Goal: Transaction & Acquisition: Purchase product/service

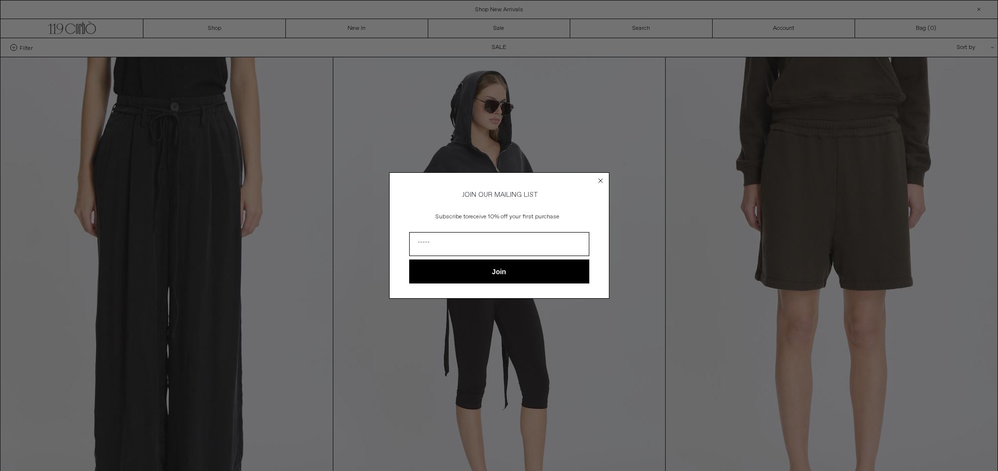
click at [601, 176] on circle "Close dialog" at bounding box center [600, 180] width 9 height 9
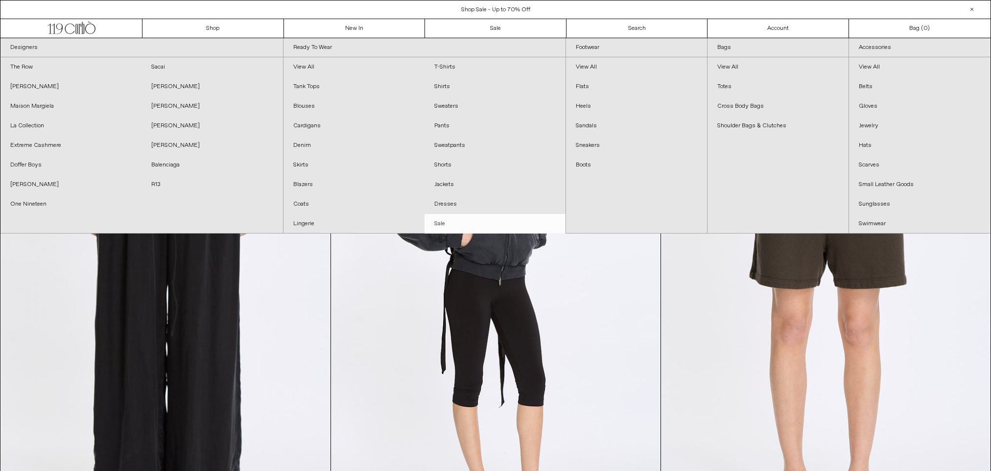
click at [442, 223] on link "Sale" at bounding box center [495, 224] width 141 height 20
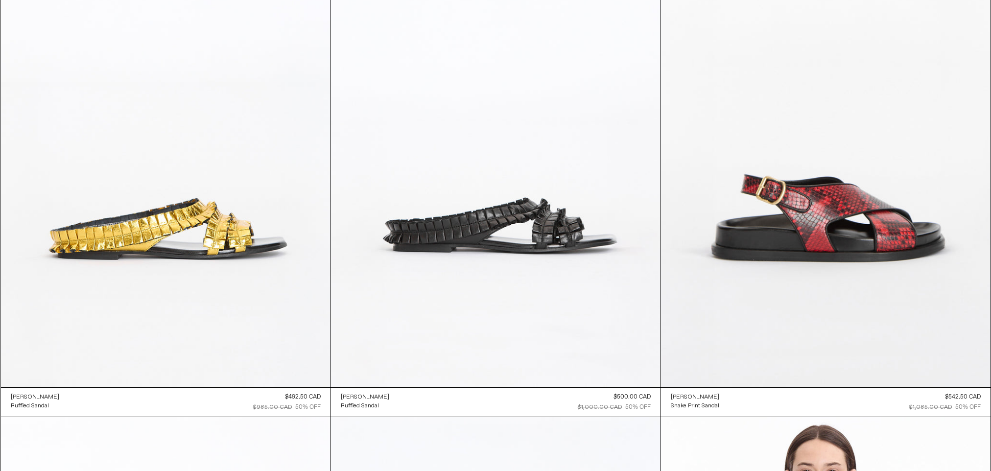
scroll to position [4895, 0]
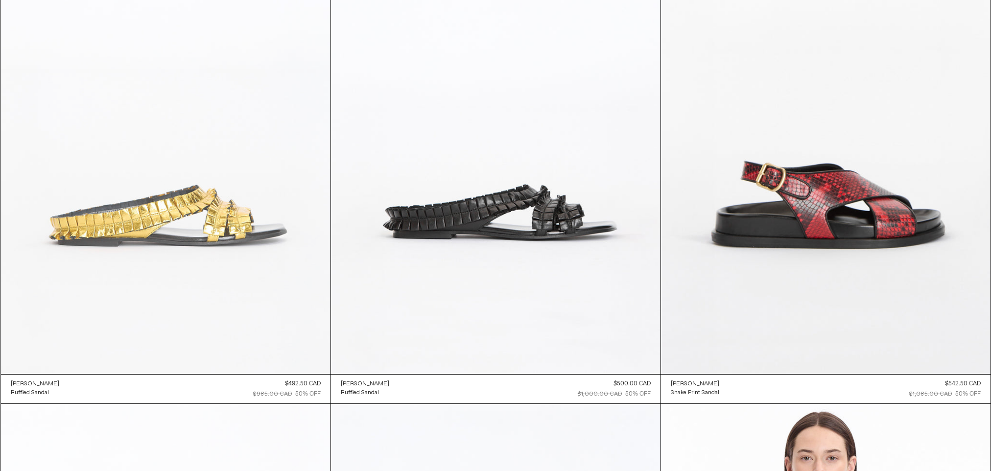
click at [208, 225] on at bounding box center [166, 127] width 330 height 495
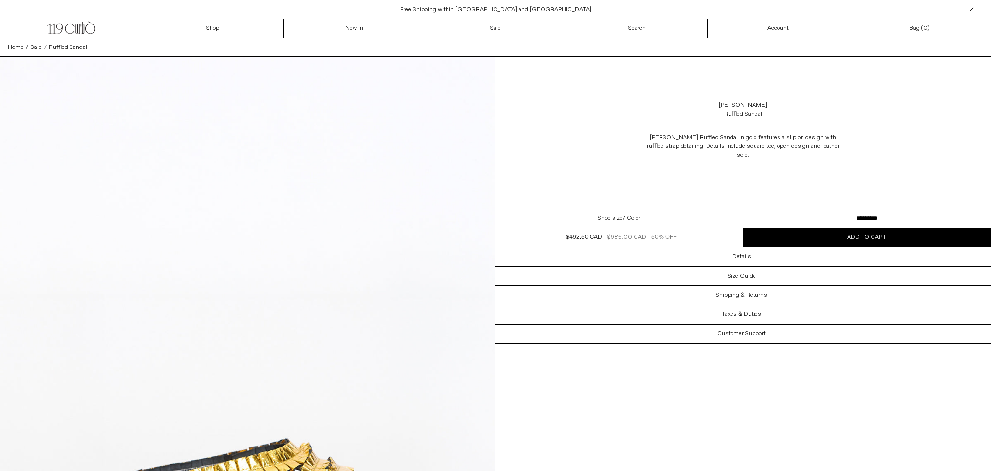
click at [810, 219] on select "**********" at bounding box center [867, 218] width 248 height 19
select select "**********"
click at [743, 209] on select "**********" at bounding box center [867, 218] width 248 height 19
click at [803, 236] on button "Add to cart" at bounding box center [867, 237] width 248 height 19
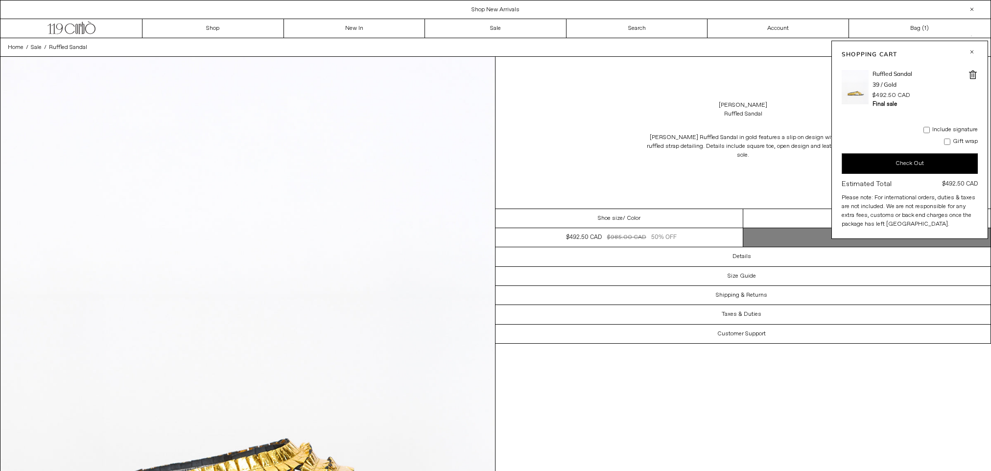
click at [970, 49] on button "button" at bounding box center [972, 52] width 12 height 12
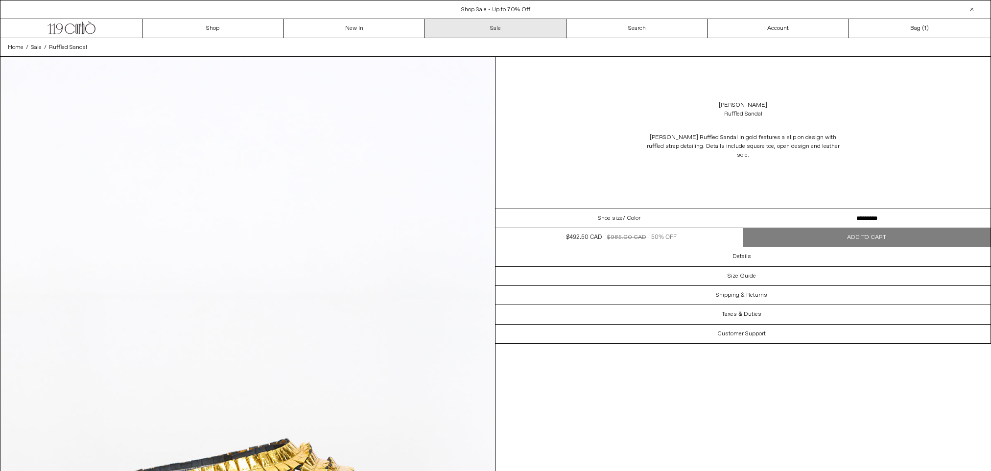
click at [476, 26] on link "Sale" at bounding box center [496, 28] width 142 height 19
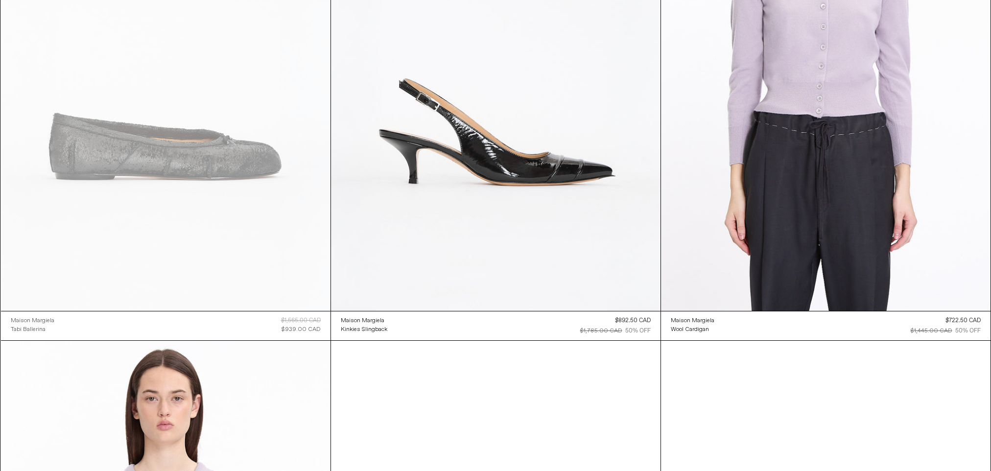
scroll to position [5469, 0]
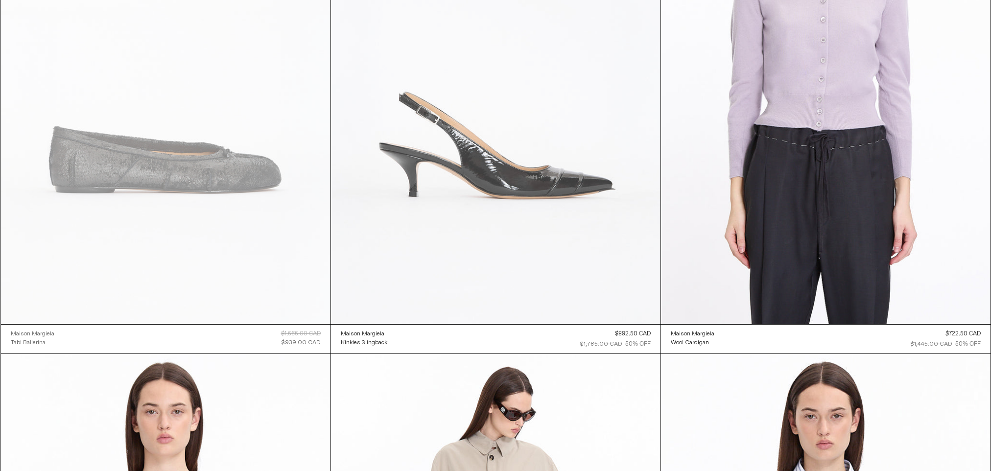
click at [520, 189] on at bounding box center [496, 77] width 330 height 495
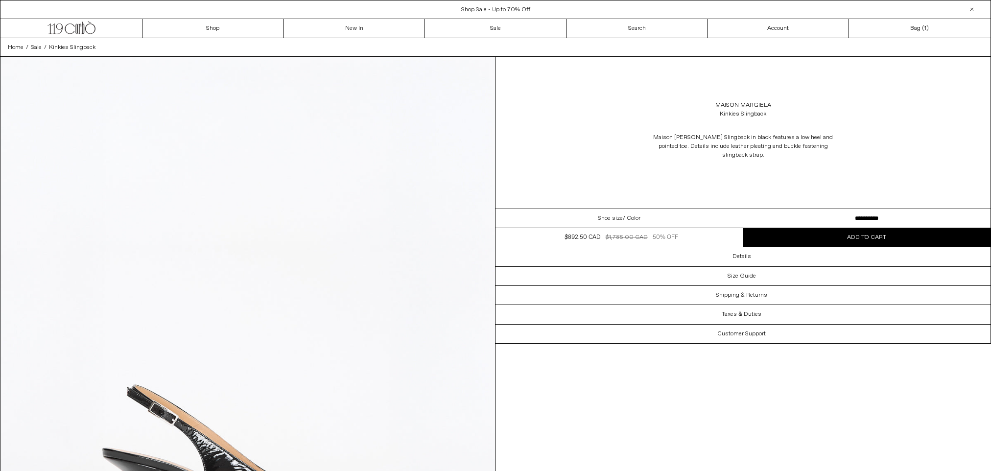
click at [792, 209] on select "**********" at bounding box center [867, 218] width 248 height 19
select select "**********"
click at [743, 209] on select "**********" at bounding box center [867, 218] width 248 height 19
click at [829, 228] on button "Add to cart" at bounding box center [867, 237] width 248 height 19
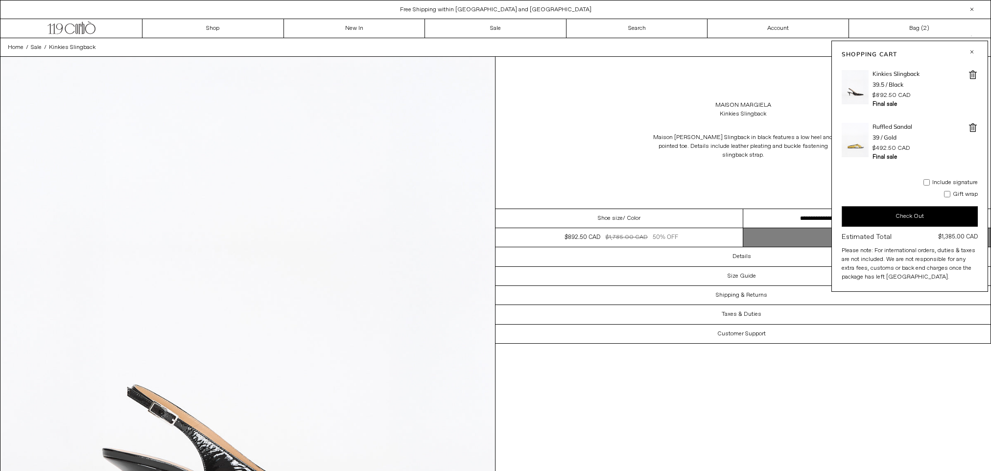
click at [969, 48] on button "button" at bounding box center [972, 52] width 12 height 12
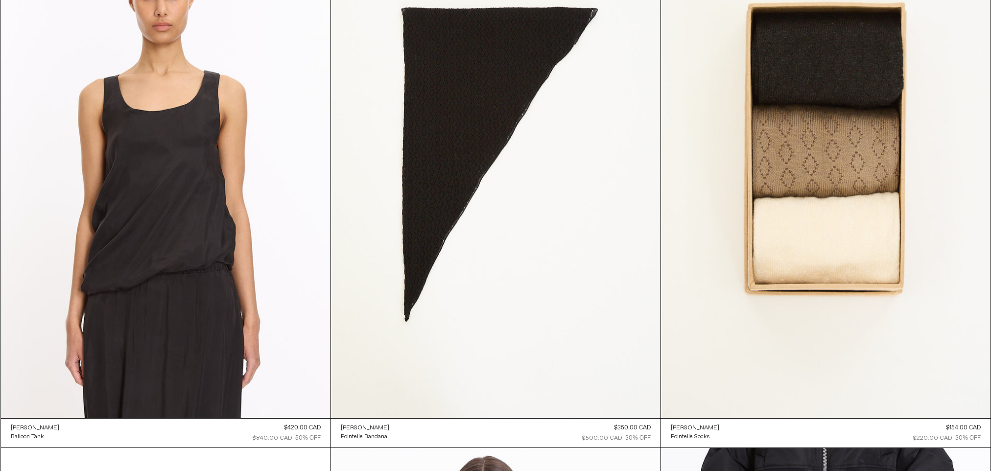
scroll to position [7467, 0]
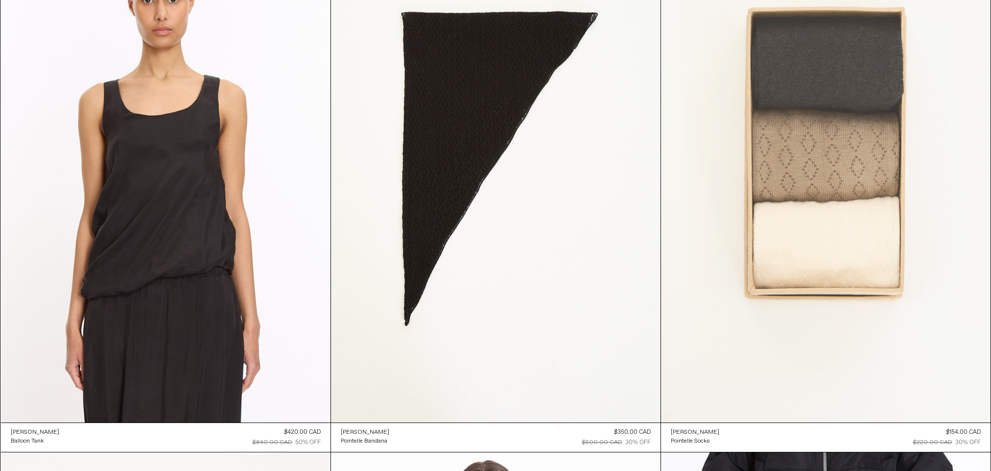
click at [859, 264] on at bounding box center [826, 175] width 330 height 495
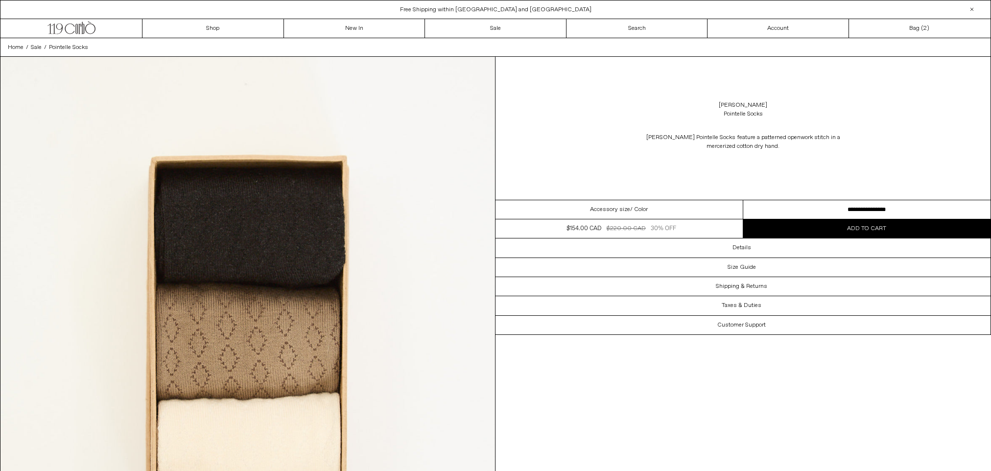
click at [809, 224] on button "Add to cart" at bounding box center [867, 228] width 248 height 19
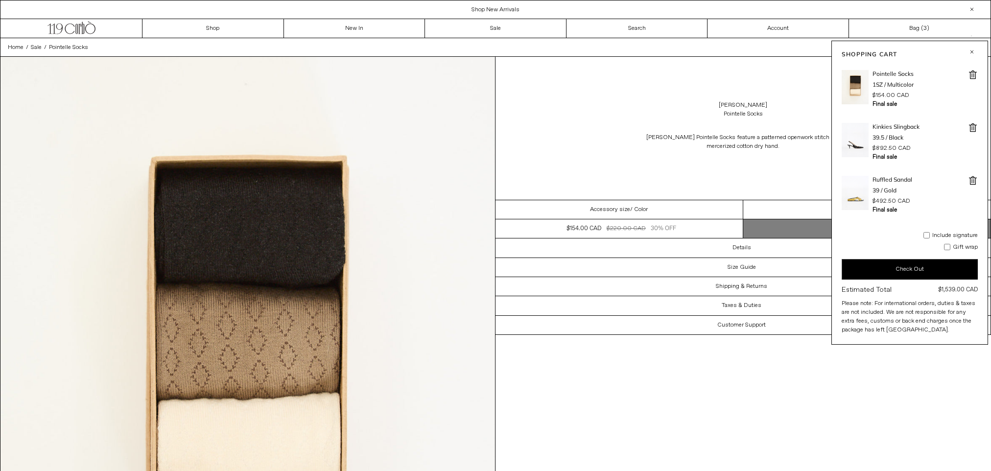
click at [972, 49] on button "button" at bounding box center [972, 52] width 12 height 12
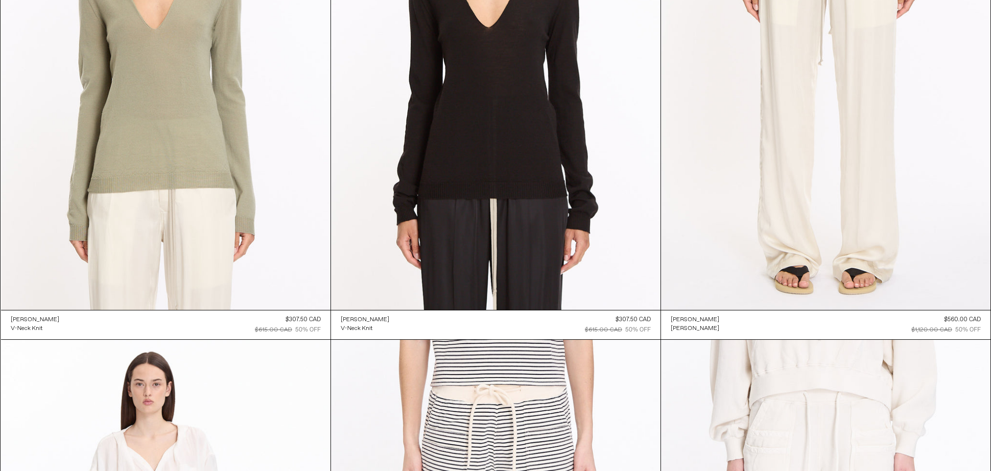
scroll to position [9113, 0]
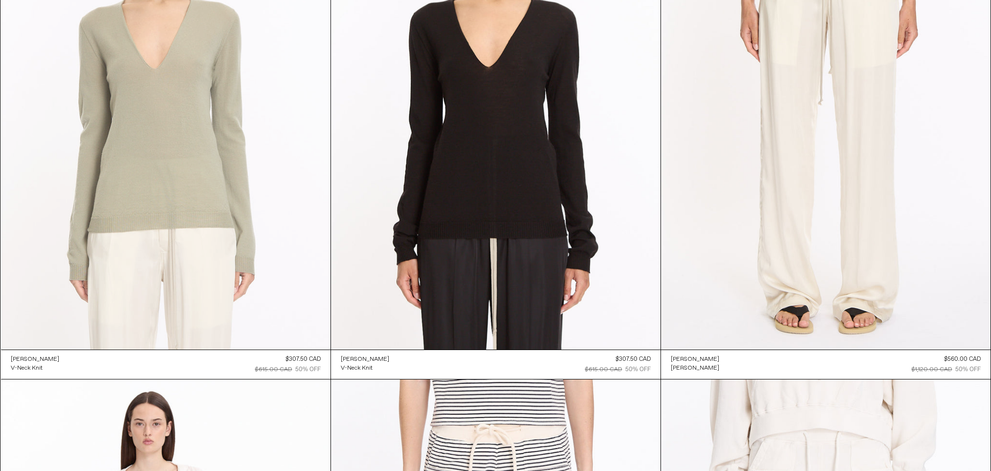
click at [170, 197] on at bounding box center [166, 103] width 330 height 495
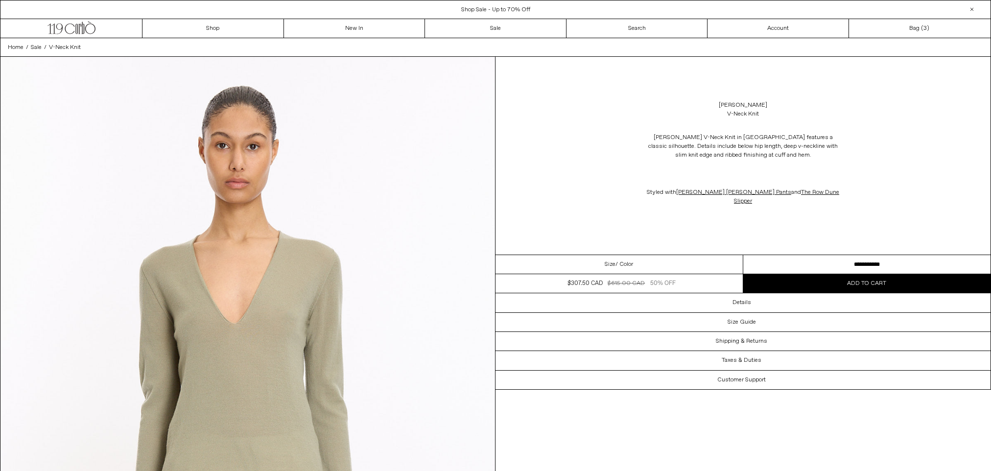
click at [843, 255] on select "**********" at bounding box center [867, 264] width 248 height 19
select select "**********"
click at [743, 255] on select "**********" at bounding box center [867, 264] width 248 height 19
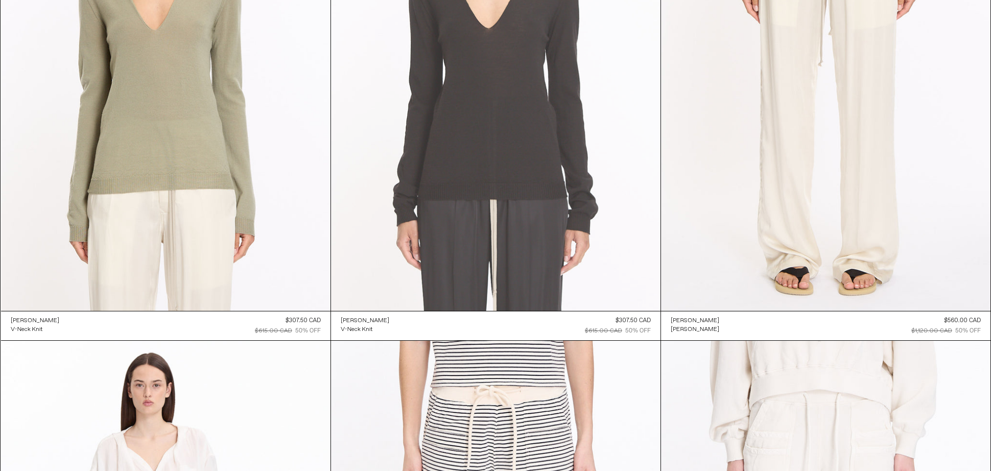
scroll to position [9138, 0]
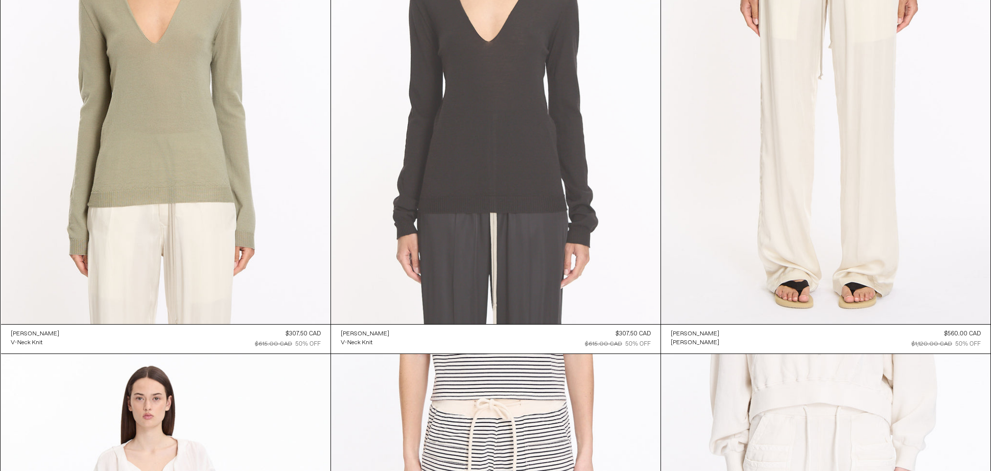
click at [547, 205] on at bounding box center [496, 77] width 330 height 495
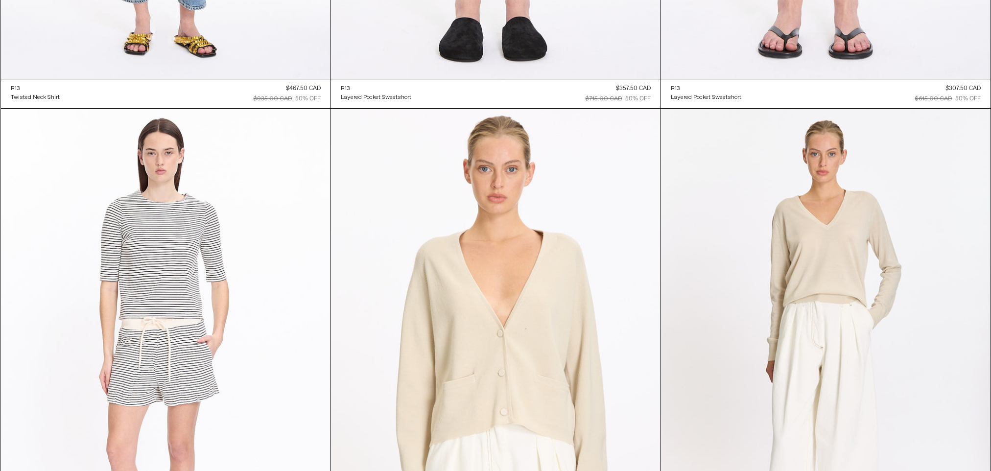
scroll to position [9901, 0]
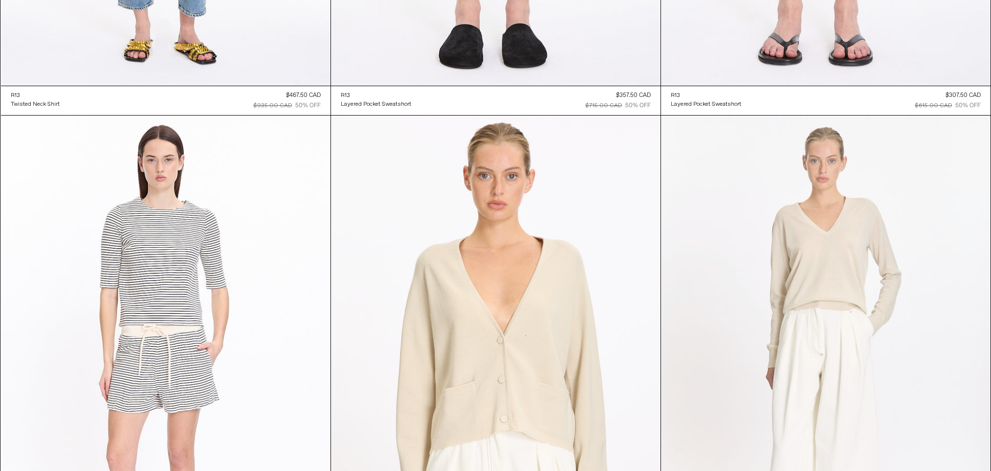
click at [851, 264] on at bounding box center [826, 363] width 330 height 495
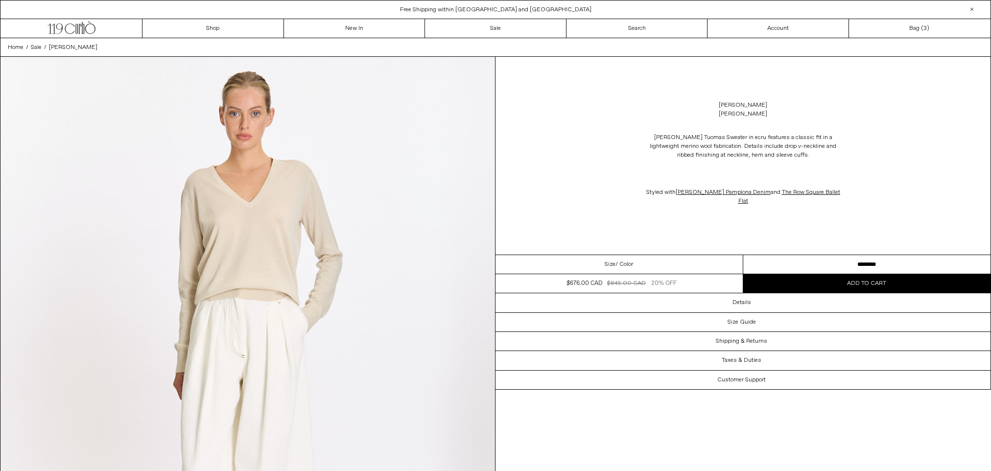
click at [818, 284] on button "Add to cart" at bounding box center [867, 283] width 248 height 19
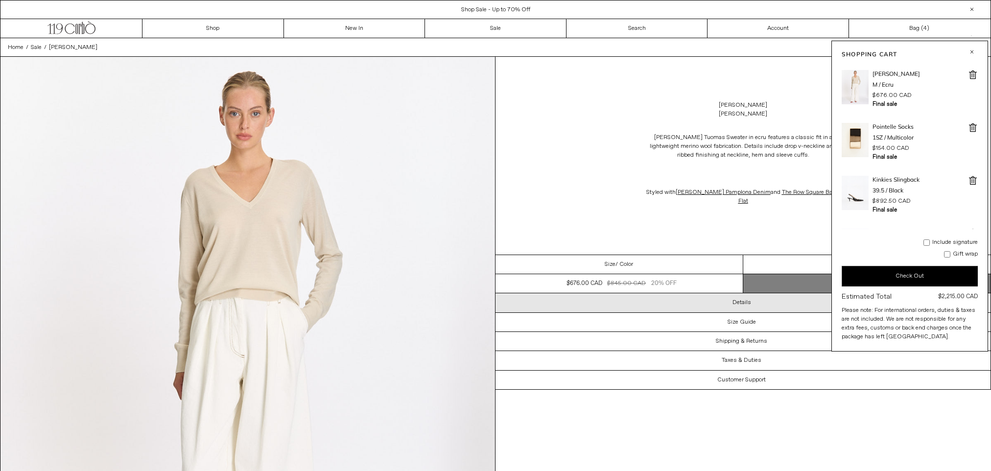
click at [738, 299] on h3 "Details" at bounding box center [741, 302] width 19 height 7
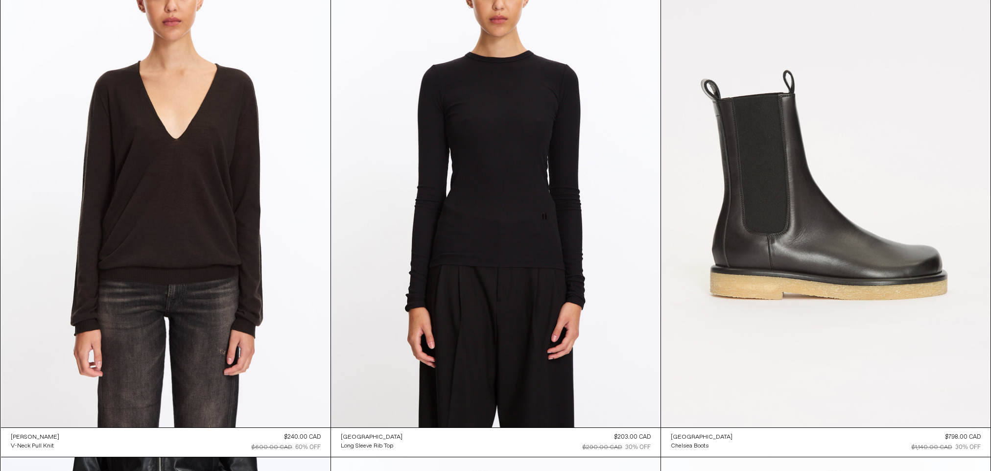
scroll to position [23724, 0]
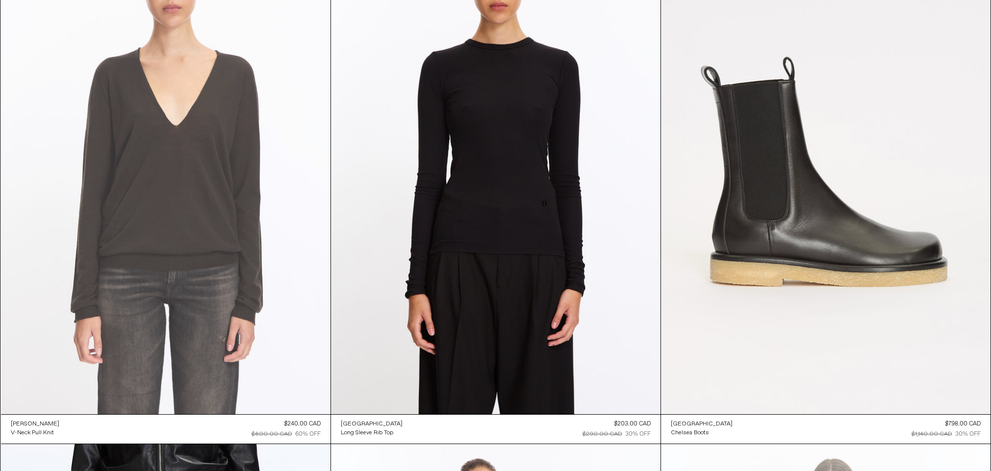
click at [200, 264] on at bounding box center [166, 167] width 330 height 495
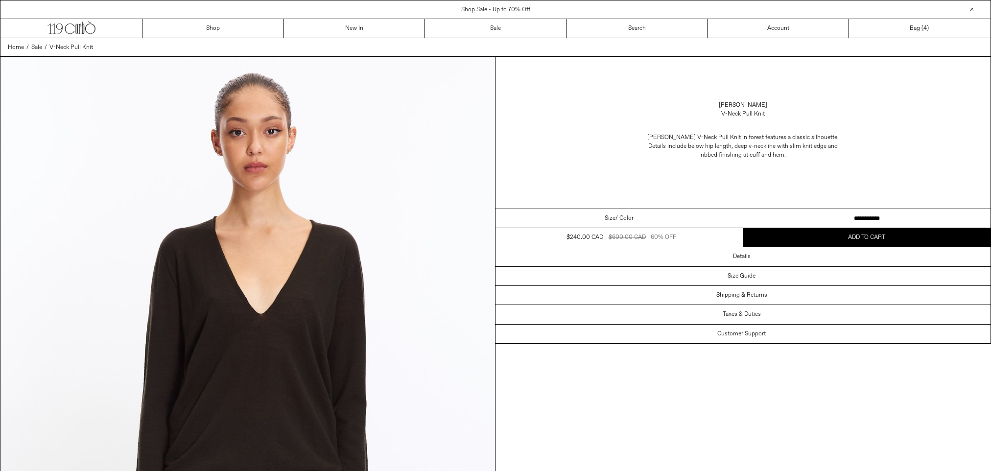
click at [852, 220] on select "**********" at bounding box center [867, 218] width 248 height 19
select select "**********"
click at [743, 209] on select "**********" at bounding box center [867, 218] width 248 height 19
click at [827, 238] on button "Add to cart" at bounding box center [867, 237] width 248 height 19
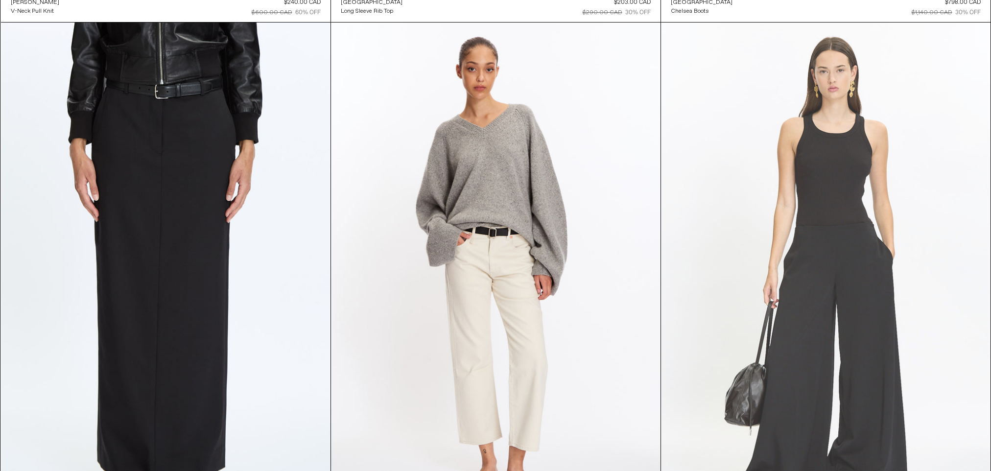
scroll to position [24131, 0]
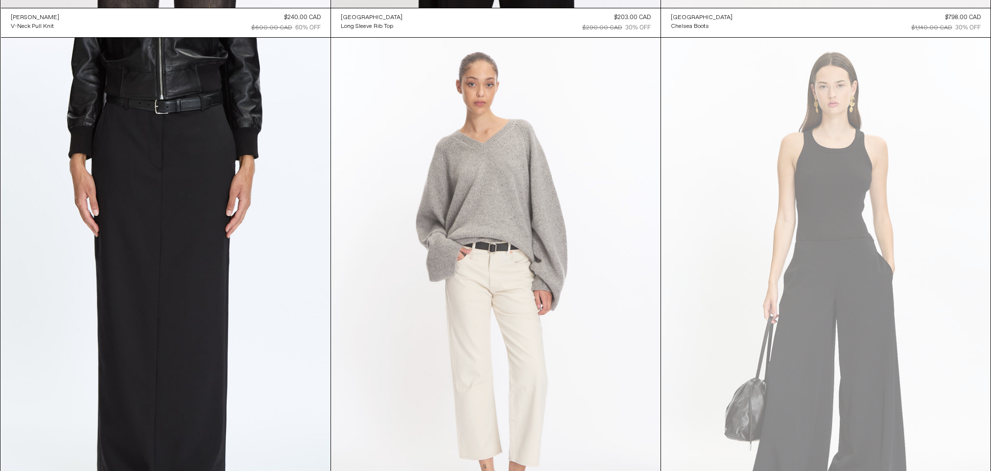
click at [538, 320] on at bounding box center [496, 285] width 330 height 495
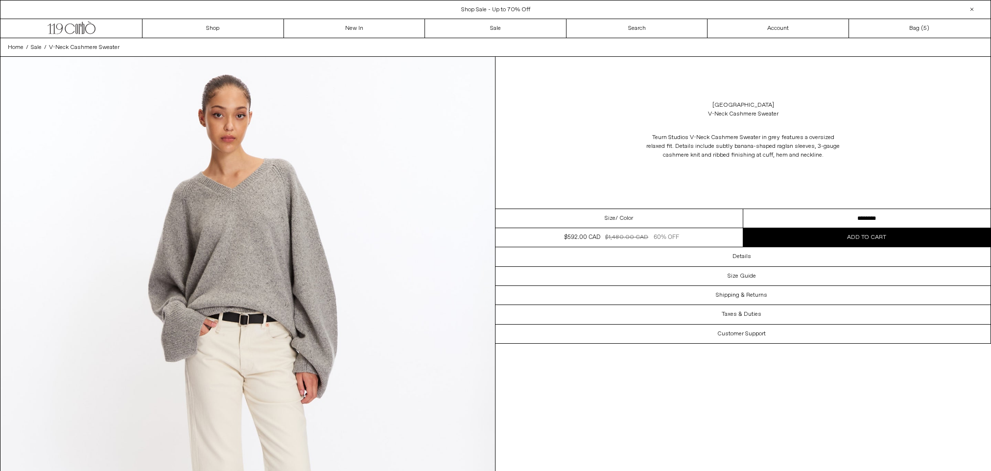
click at [852, 235] on span "Add to cart" at bounding box center [866, 238] width 39 height 8
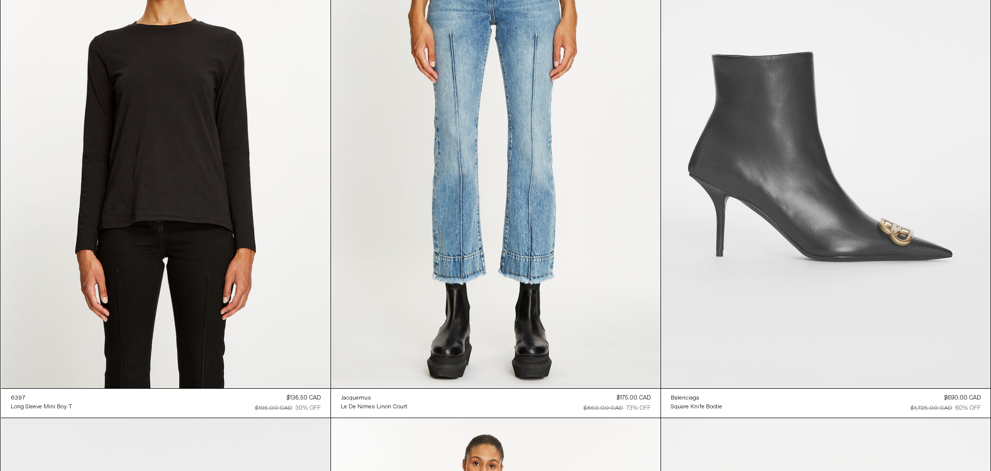
scroll to position [32119, 0]
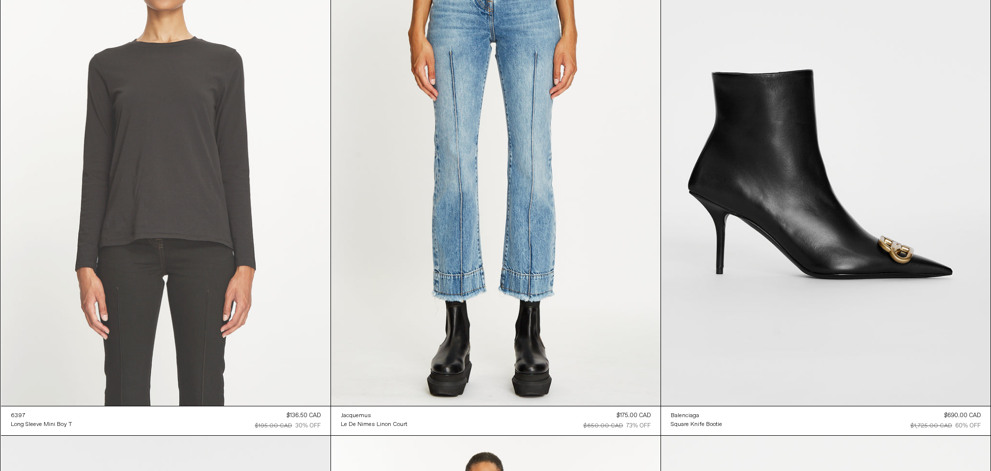
click at [237, 295] on at bounding box center [166, 159] width 330 height 495
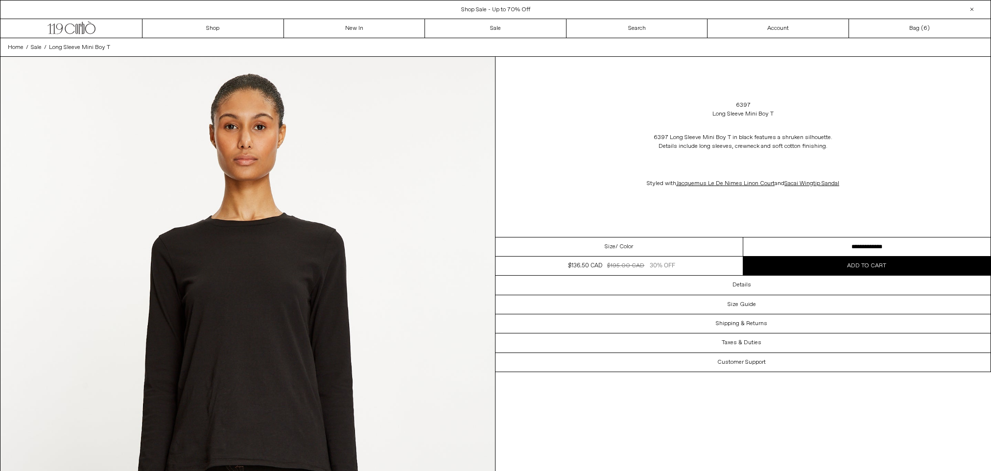
click at [831, 273] on button "Add to cart" at bounding box center [867, 266] width 248 height 19
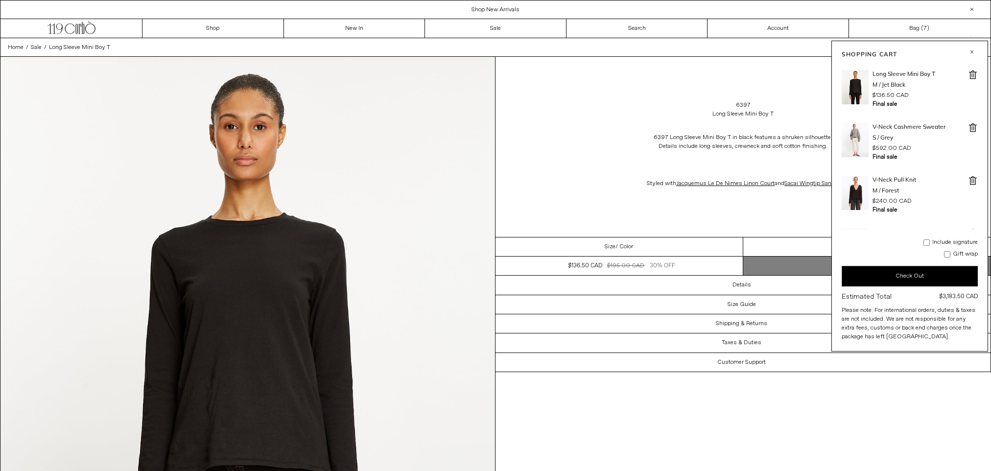
click at [970, 50] on button "button" at bounding box center [972, 52] width 12 height 12
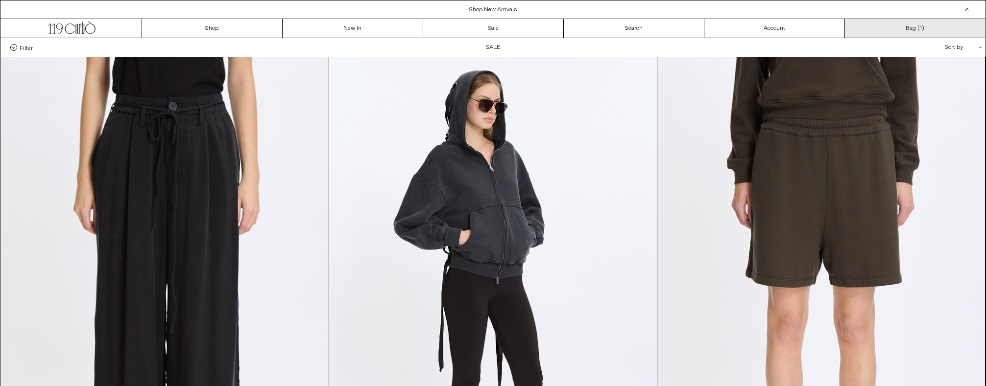
click at [916, 28] on link "Bag ( 1 )" at bounding box center [915, 28] width 141 height 19
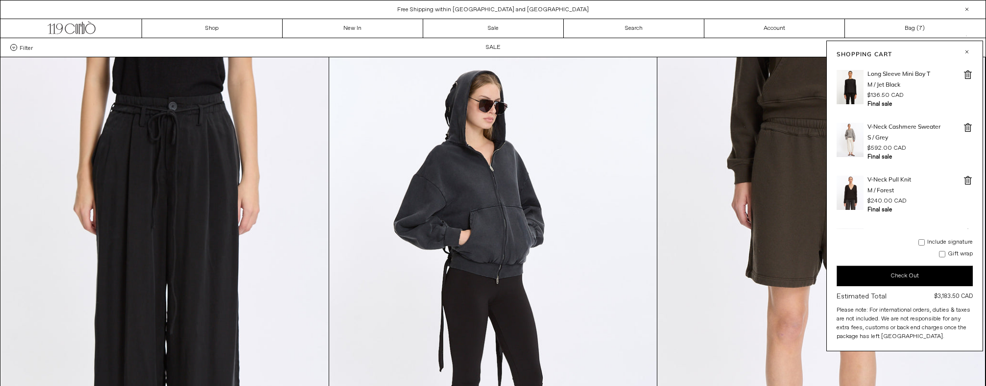
drag, startPoint x: 957, startPoint y: 44, endPoint x: 864, endPoint y: 50, distance: 93.2
click at [863, 50] on div "Shopping Cart Long Sleeve Mini Boy T M / Jet Black $136.50 CAD Final sale - 1 +…" at bounding box center [904, 196] width 157 height 311
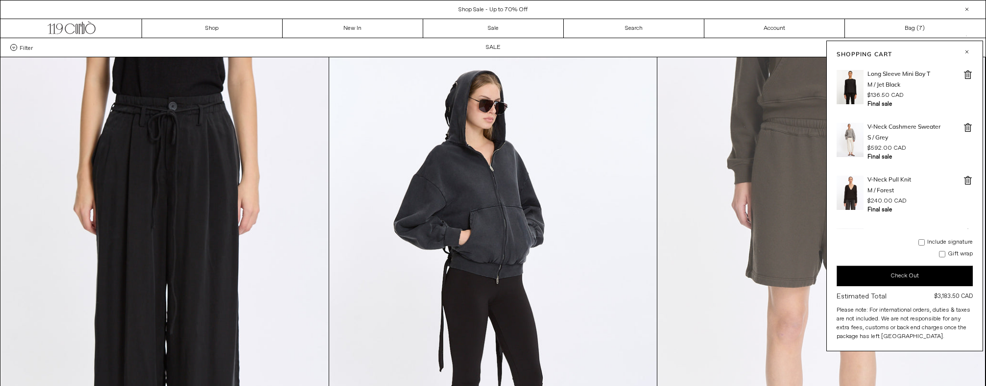
click at [982, 73] on div "Shopping Cart Long Sleeve Mini Boy T M / Jet Black $136.50 CAD Final sale - 1 +…" at bounding box center [904, 196] width 157 height 311
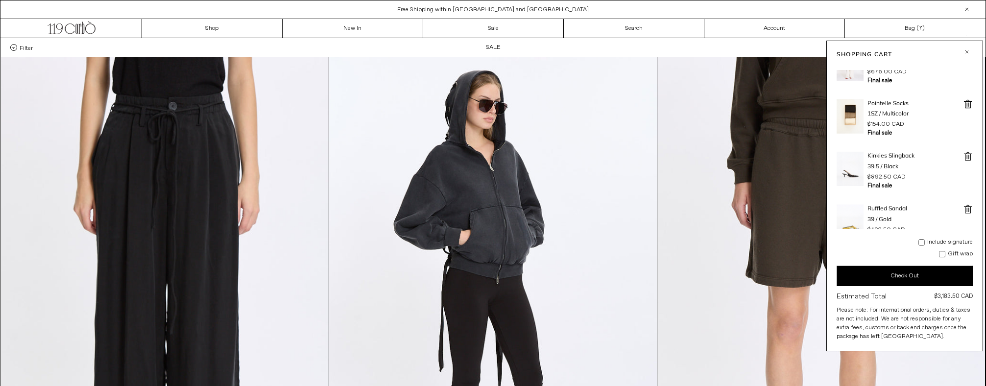
scroll to position [202, 0]
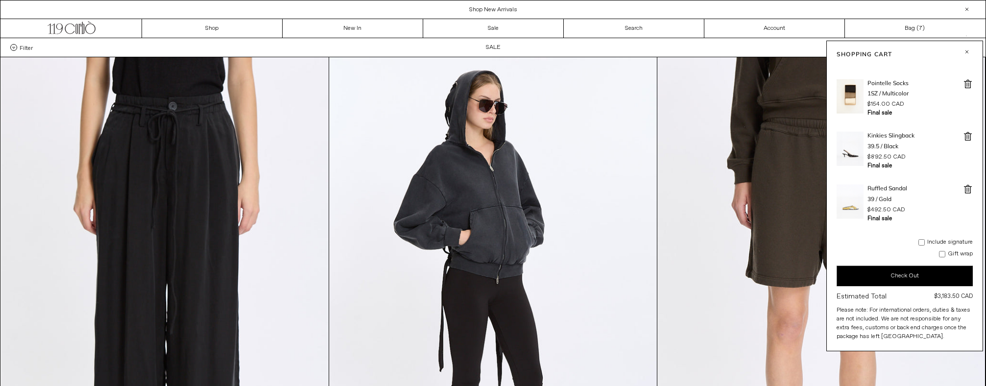
click at [852, 203] on img at bounding box center [849, 202] width 27 height 34
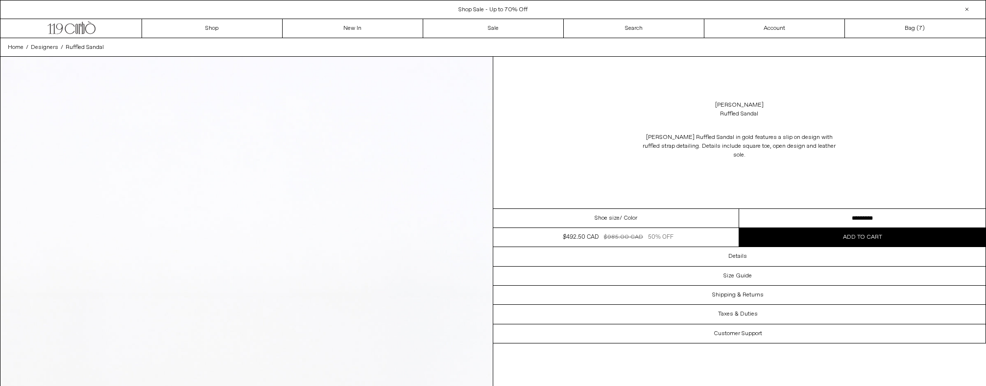
click at [748, 115] on div "Ruffled Sandal" at bounding box center [739, 114] width 38 height 9
click at [916, 28] on link "Bag ( 7 )" at bounding box center [915, 28] width 141 height 19
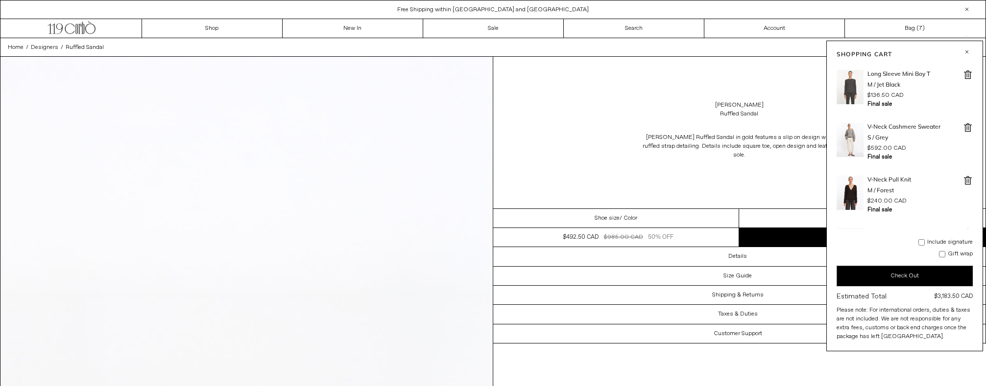
click at [846, 95] on img at bounding box center [849, 87] width 27 height 34
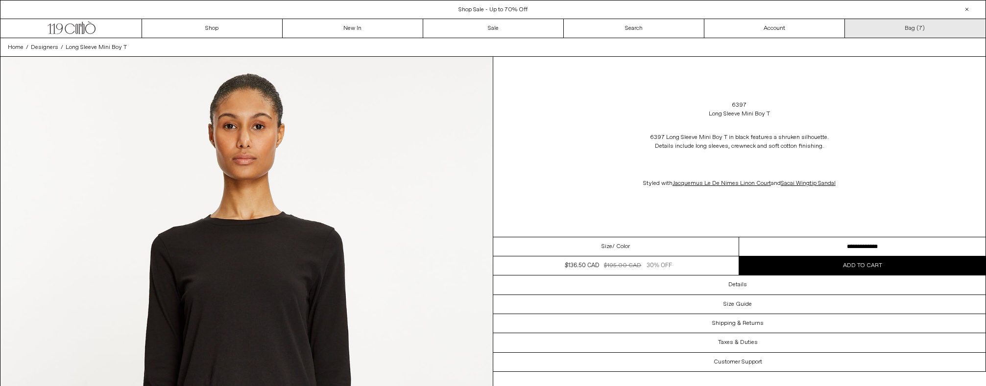
click at [915, 25] on link "Bag ( 7 )" at bounding box center [915, 28] width 141 height 19
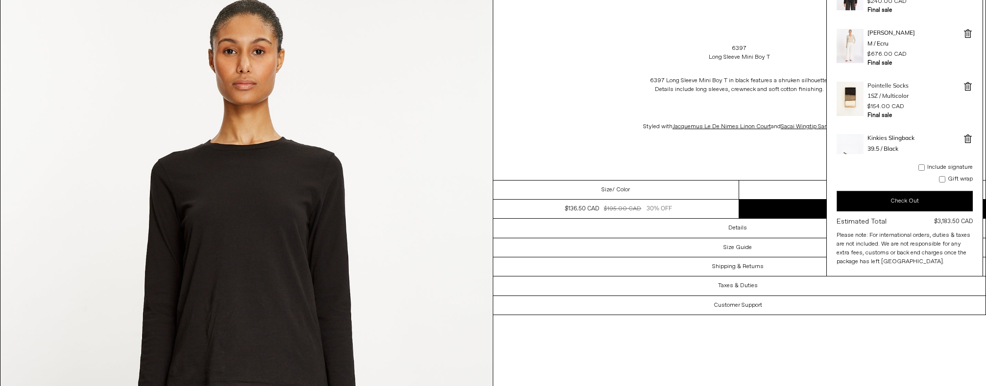
scroll to position [123, 0]
click at [851, 45] on img at bounding box center [849, 48] width 27 height 34
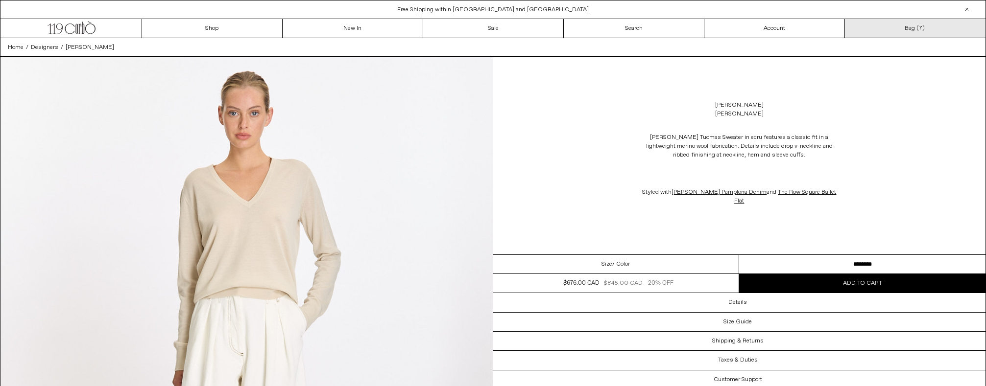
click at [914, 25] on link "Bag ( 7 )" at bounding box center [915, 28] width 141 height 19
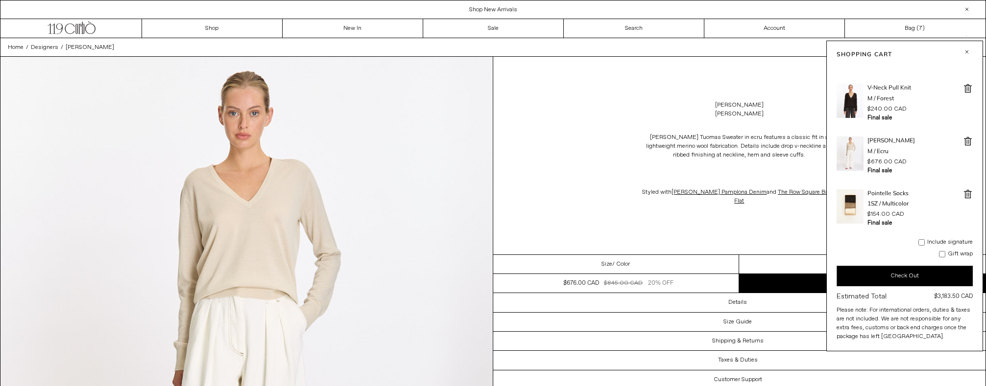
scroll to position [202, 0]
click at [851, 149] on img at bounding box center [849, 149] width 27 height 34
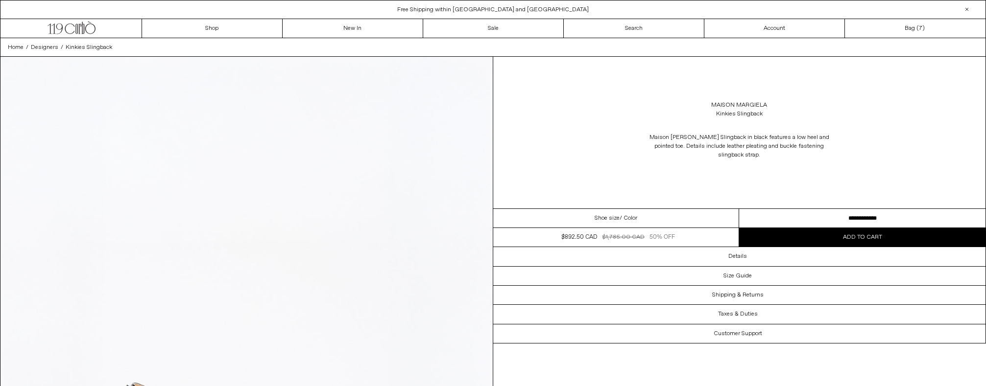
click at [824, 212] on select "**********" at bounding box center [862, 218] width 246 height 19
click at [739, 209] on select "**********" at bounding box center [862, 218] width 246 height 19
click at [330, 166] on img at bounding box center [246, 364] width 492 height 615
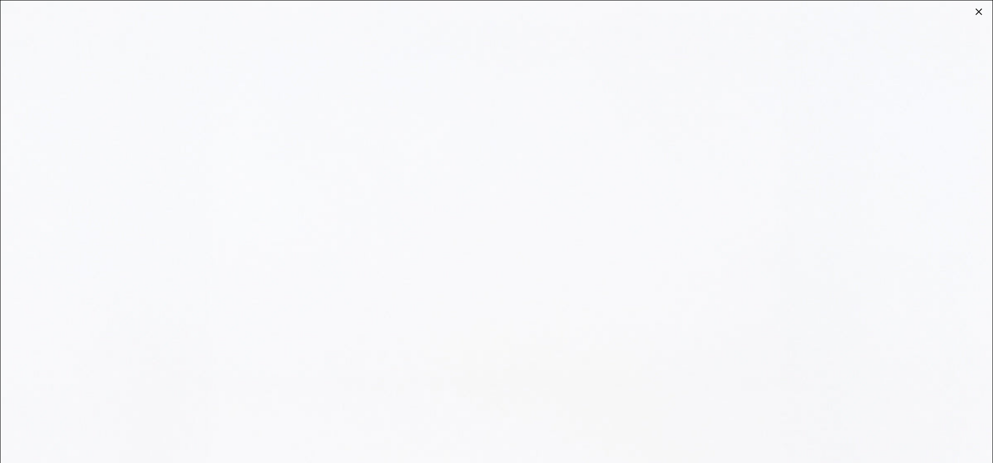
click at [977, 9] on div at bounding box center [979, 12] width 14 height 14
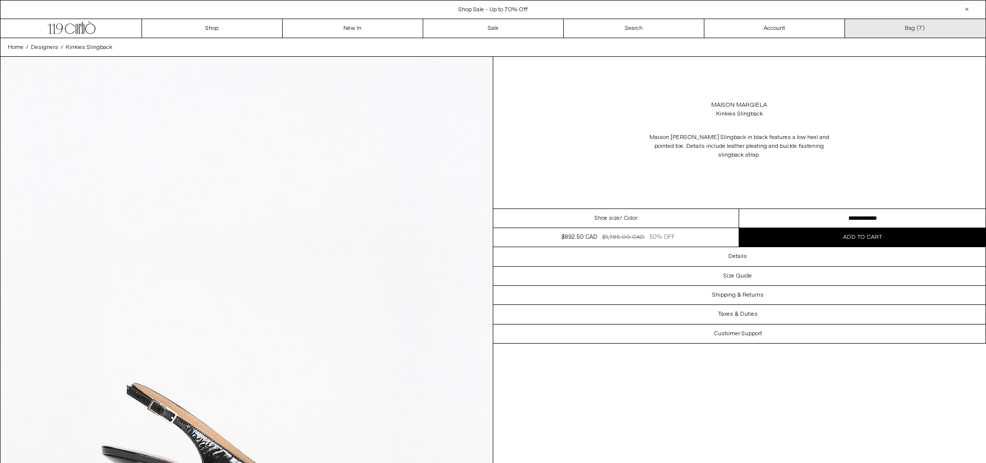
click at [910, 28] on link "Bag ( 7 )" at bounding box center [915, 28] width 141 height 19
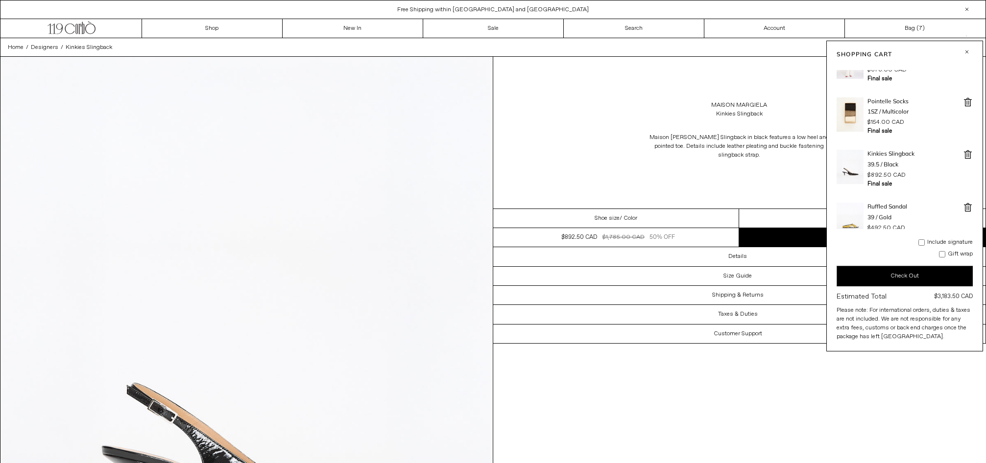
scroll to position [202, 0]
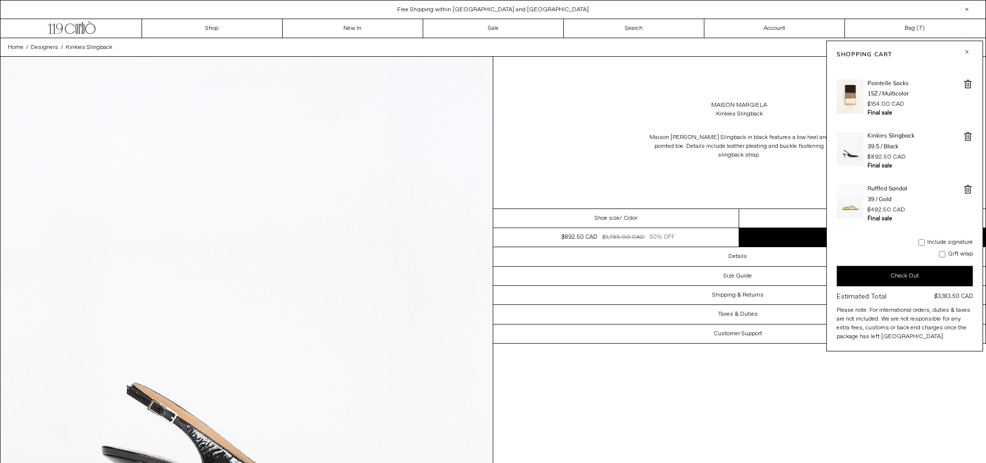
click at [851, 204] on img at bounding box center [849, 202] width 27 height 34
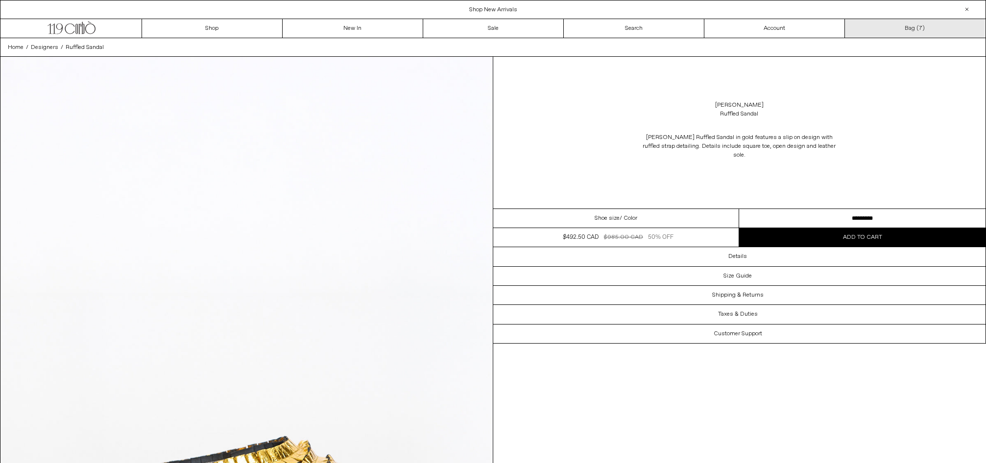
click at [910, 29] on link "Bag ( 7 )" at bounding box center [915, 28] width 141 height 19
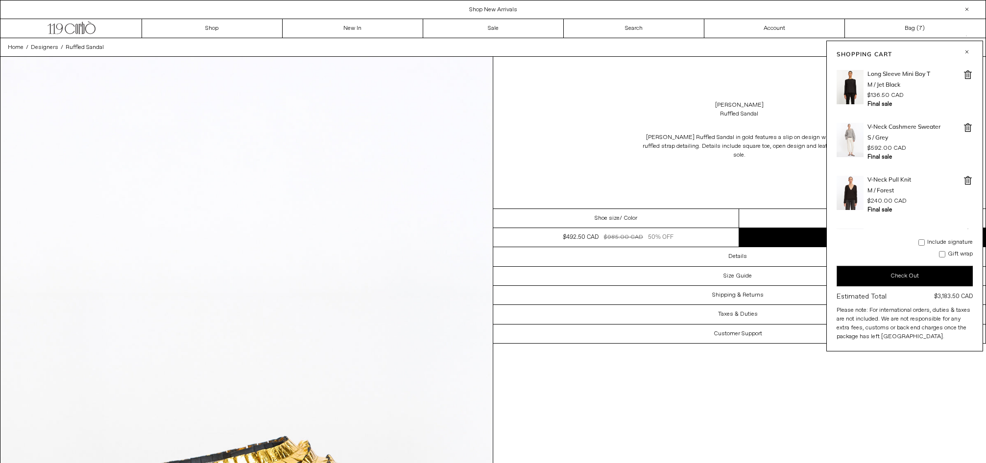
click at [849, 133] on img at bounding box center [849, 140] width 27 height 34
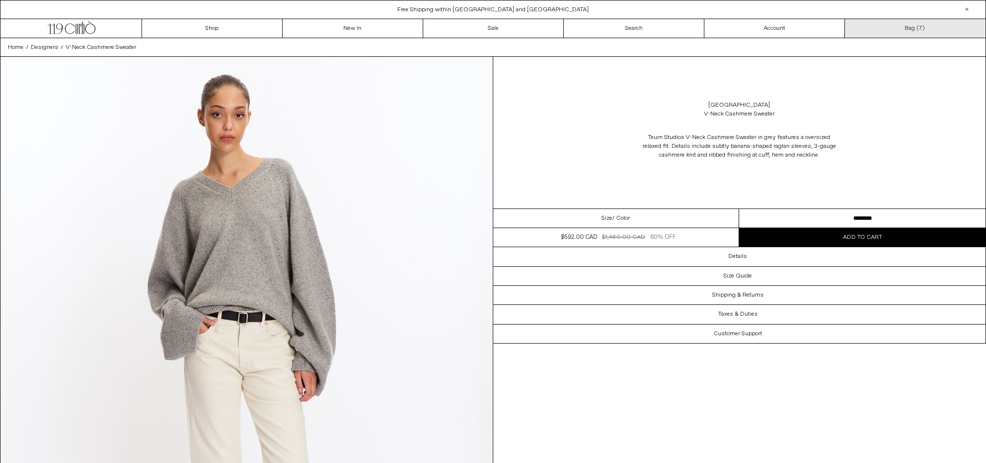
click at [917, 26] on link "Bag ( 7 )" at bounding box center [915, 28] width 141 height 19
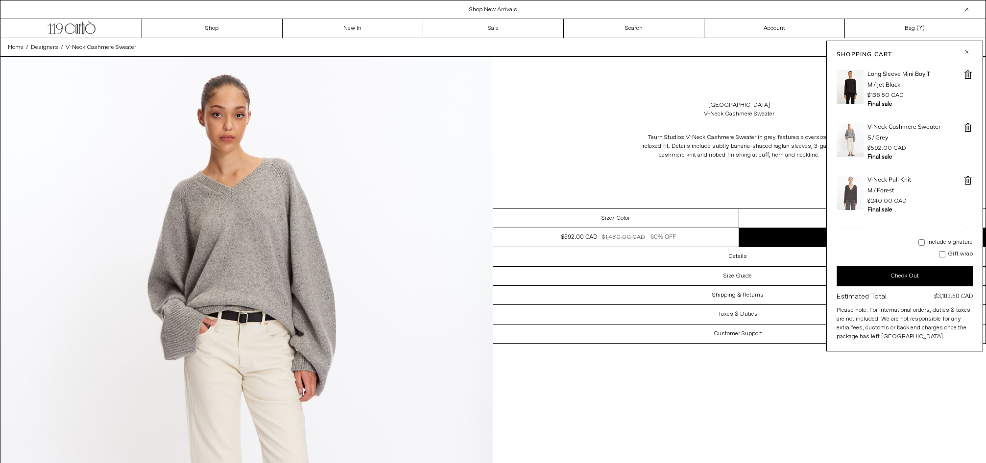
click at [851, 192] on img at bounding box center [849, 193] width 27 height 34
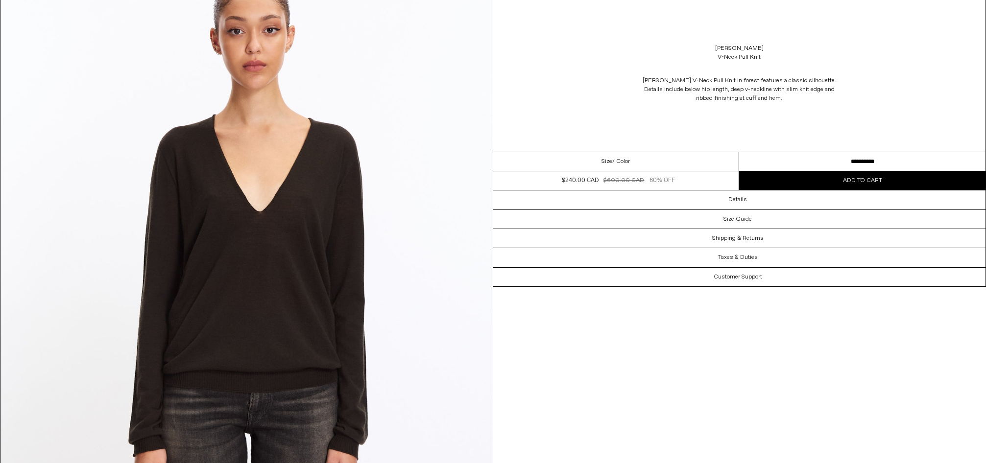
scroll to position [128, 0]
